Goal: Transaction & Acquisition: Obtain resource

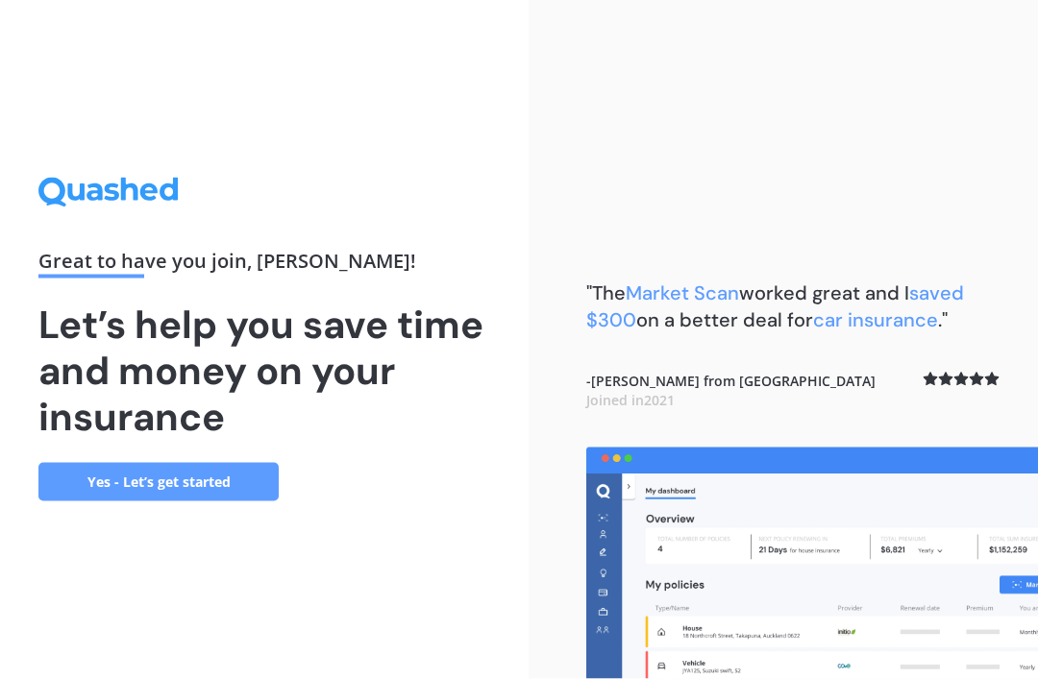
scroll to position [61, 0]
click at [134, 463] on link "Yes - Let’s get started" at bounding box center [158, 482] width 240 height 38
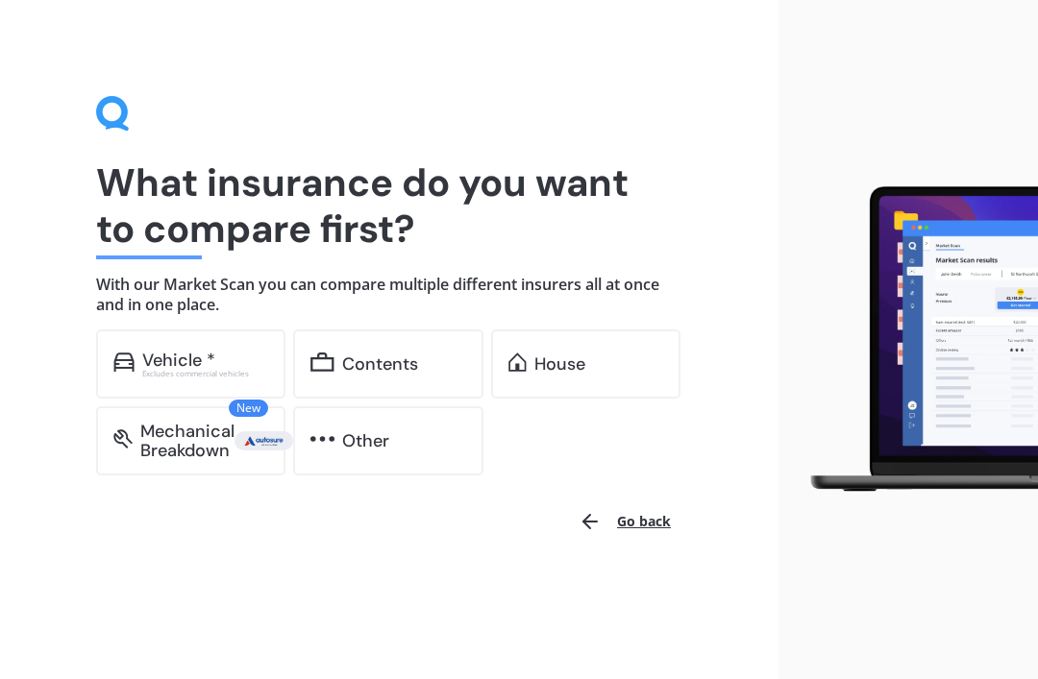
click at [131, 354] on img at bounding box center [123, 362] width 21 height 19
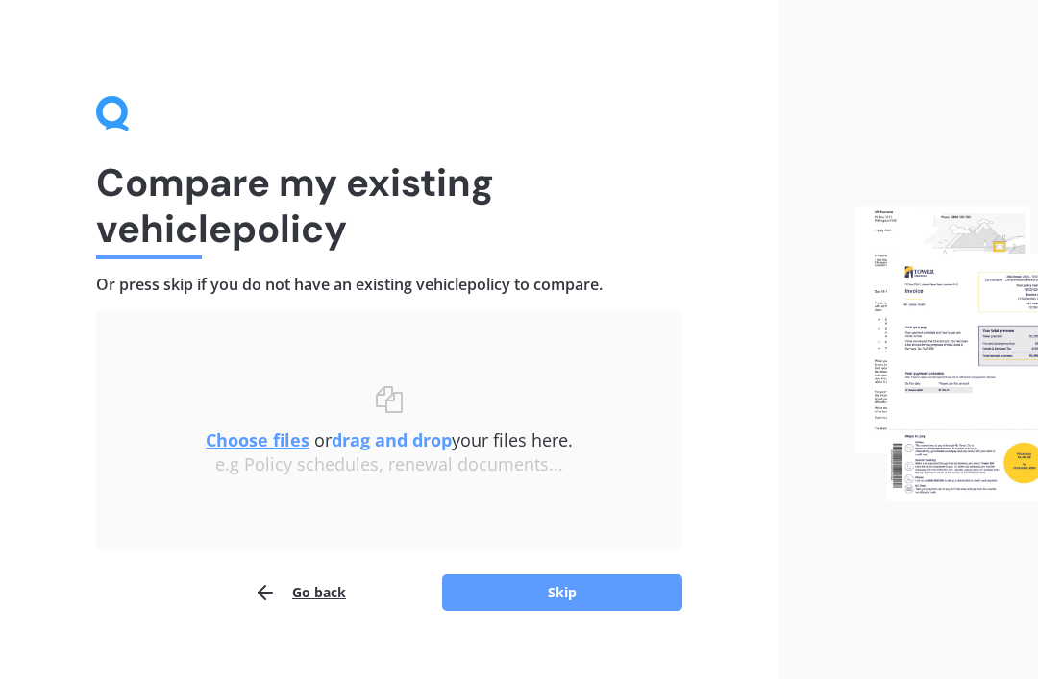
click at [250, 434] on u "Choose files" at bounding box center [258, 439] width 104 height 23
click at [960, 346] on img at bounding box center [946, 354] width 183 height 295
click at [506, 500] on div "Choose files or drag and drop your files here. Choose files or photos e.g Polic…" at bounding box center [388, 430] width 509 height 163
click at [402, 439] on b "drag and drop" at bounding box center [391, 439] width 120 height 23
click at [385, 446] on b "drag and drop" at bounding box center [391, 439] width 120 height 23
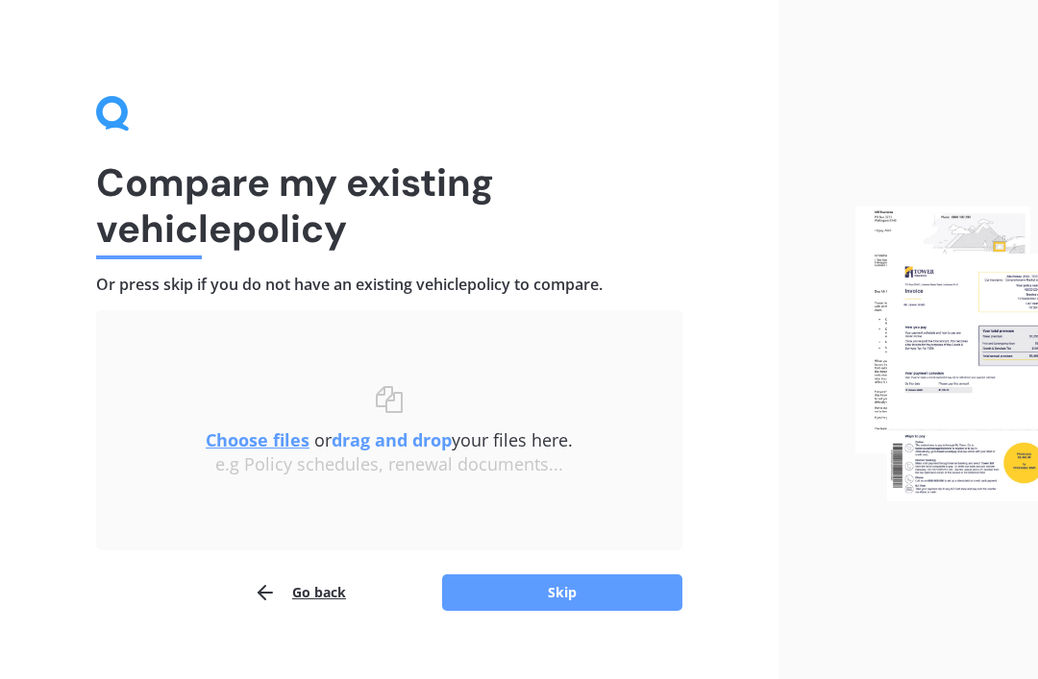
click at [389, 444] on b "drag and drop" at bounding box center [391, 439] width 120 height 23
click at [384, 437] on b "drag and drop" at bounding box center [391, 439] width 120 height 23
click at [251, 443] on u "Choose files" at bounding box center [258, 439] width 104 height 23
click at [241, 439] on u "Choose files" at bounding box center [258, 439] width 104 height 23
click at [580, 374] on div "Choose files or drag and drop your files here. Choose files or photos e.g Polic…" at bounding box center [388, 430] width 509 height 163
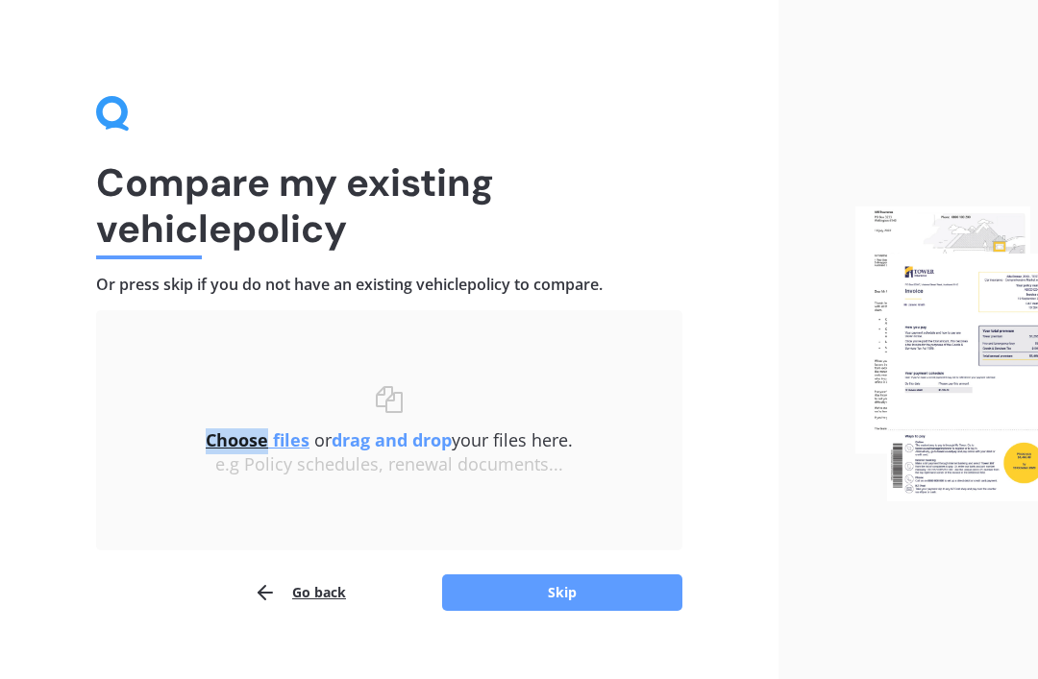
click at [590, 506] on div "Choose files or drag and drop your files here. Choose files or photos e.g Polic…" at bounding box center [388, 430] width 509 height 163
click at [982, 308] on img at bounding box center [946, 354] width 183 height 295
click at [959, 354] on img at bounding box center [946, 354] width 183 height 295
click at [254, 444] on u "Choose files" at bounding box center [258, 439] width 104 height 23
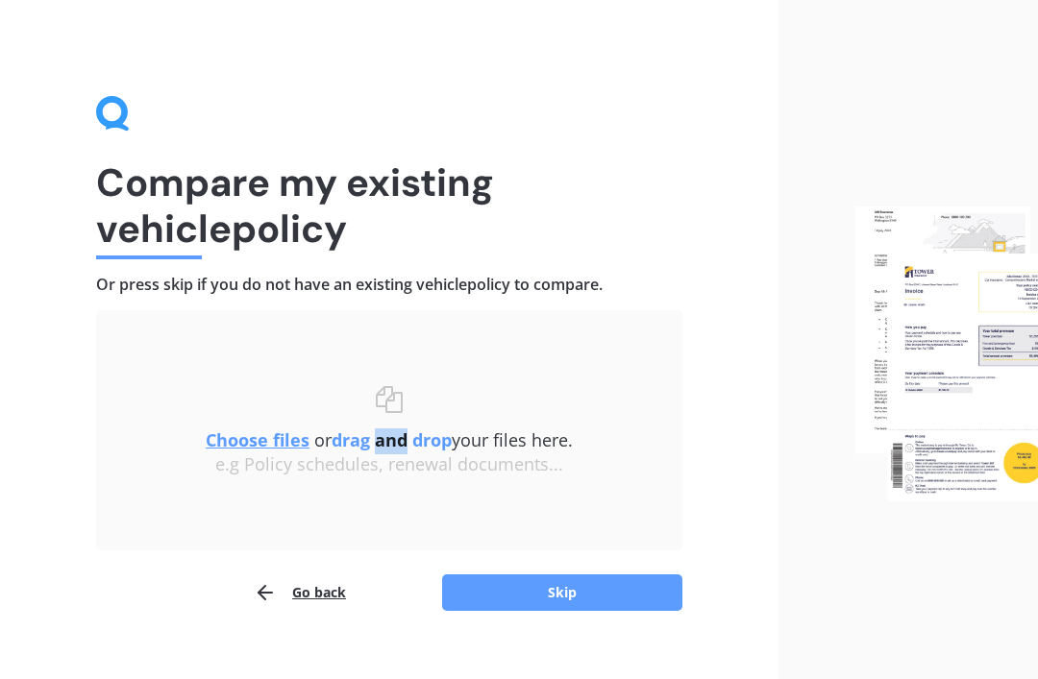
click at [355, 429] on b "drag and drop" at bounding box center [391, 439] width 120 height 23
click at [355, 443] on b "drag and drop" at bounding box center [391, 439] width 120 height 23
click at [401, 441] on b "drag and drop" at bounding box center [391, 439] width 120 height 23
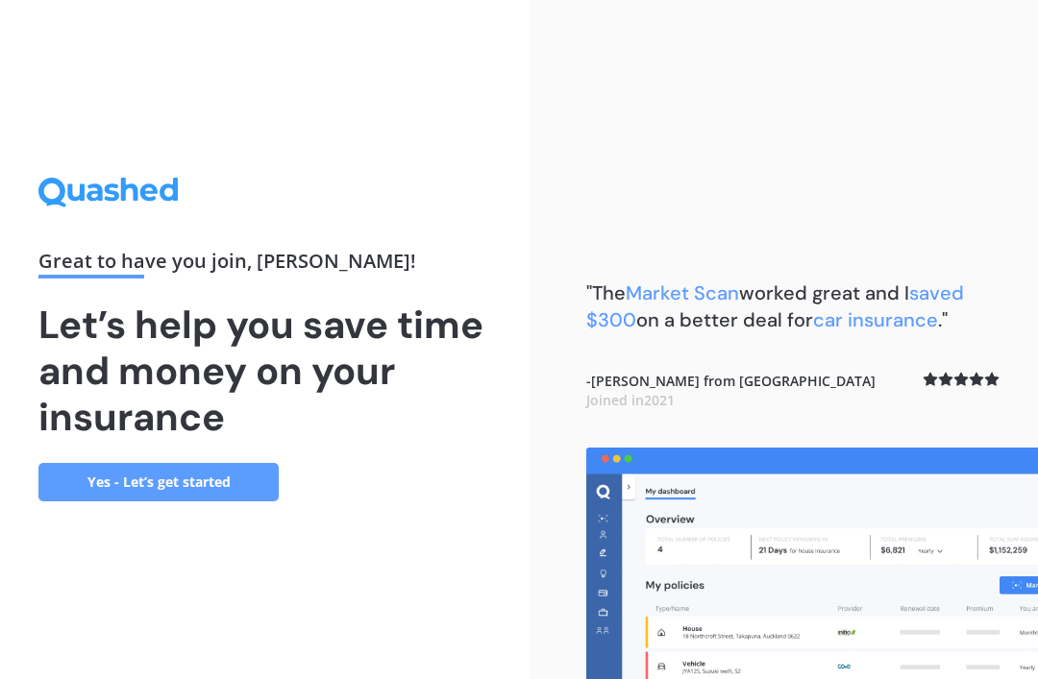
scroll to position [61, 0]
